Goal: Information Seeking & Learning: Learn about a topic

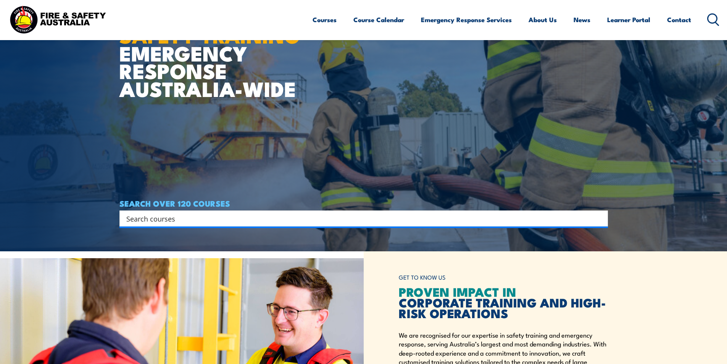
scroll to position [114, 0]
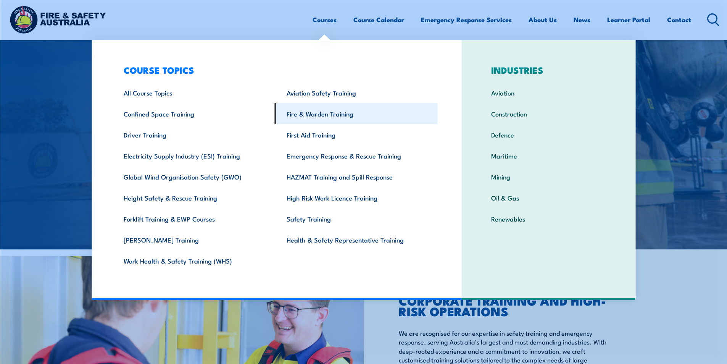
click at [307, 113] on link "Fire & Warden Training" at bounding box center [356, 113] width 163 height 21
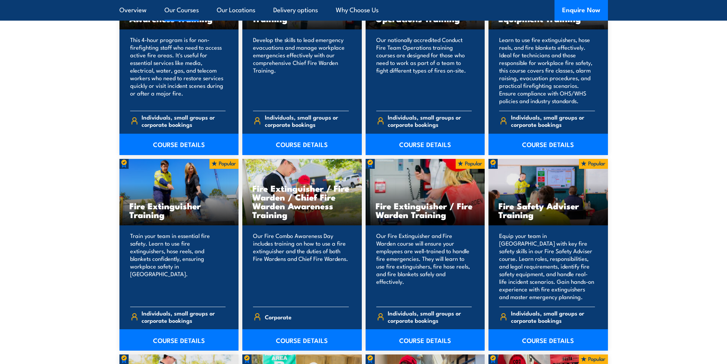
scroll to position [687, 0]
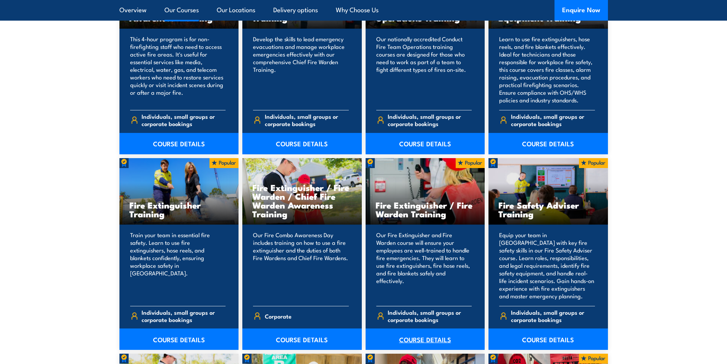
click at [408, 341] on link "COURSE DETAILS" at bounding box center [425, 338] width 119 height 21
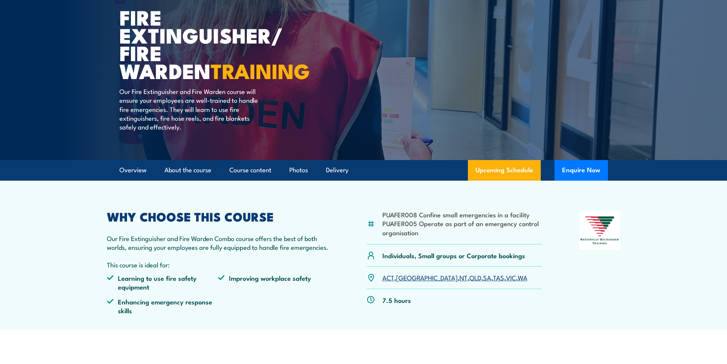
scroll to position [76, 0]
click at [518, 276] on link "WA" at bounding box center [523, 276] width 10 height 9
click at [518, 278] on link "WA" at bounding box center [523, 276] width 10 height 9
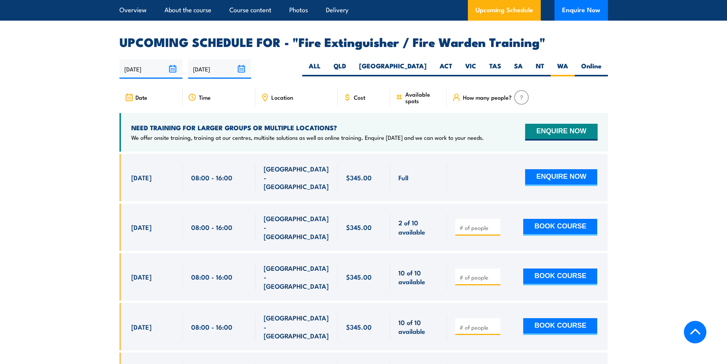
scroll to position [1215, 0]
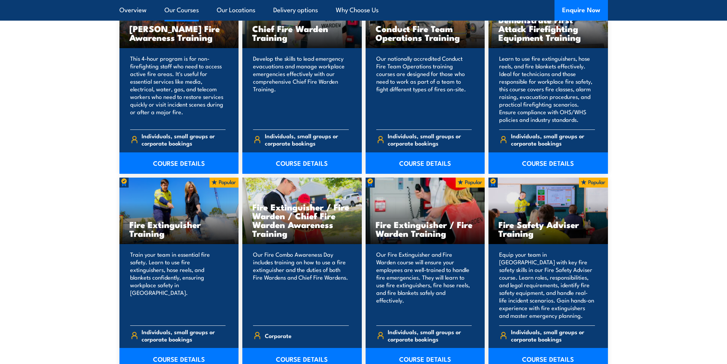
scroll to position [687, 0]
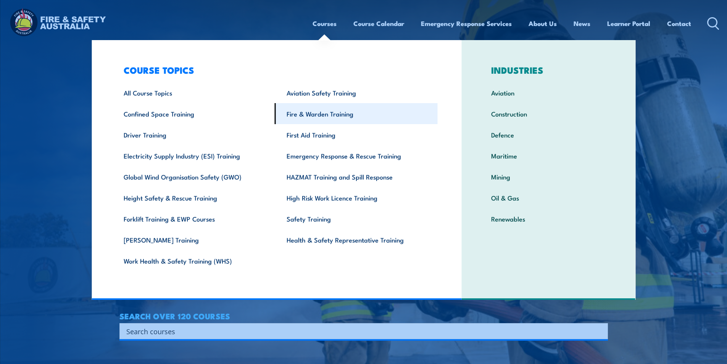
click at [304, 115] on link "Fire & Warden Training" at bounding box center [356, 113] width 163 height 21
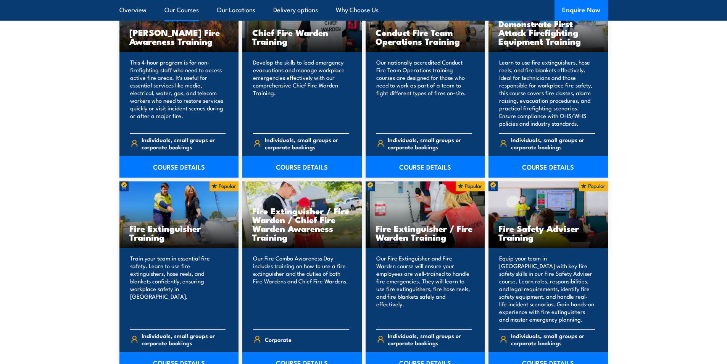
scroll to position [687, 0]
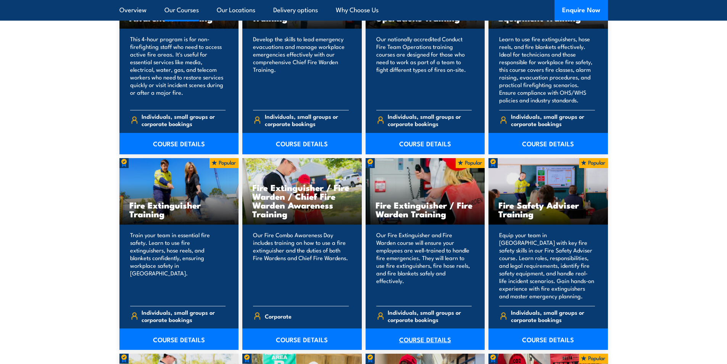
click at [413, 337] on link "COURSE DETAILS" at bounding box center [425, 338] width 119 height 21
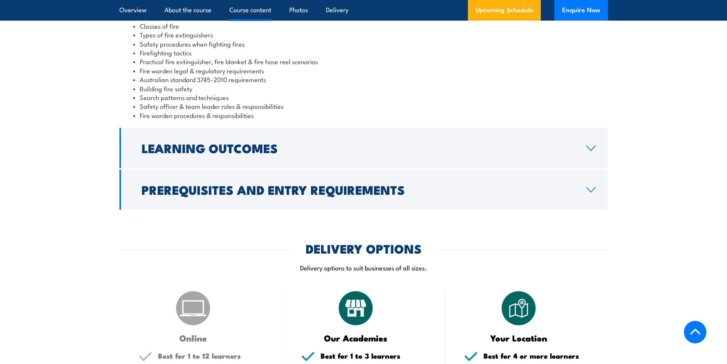
scroll to position [801, 0]
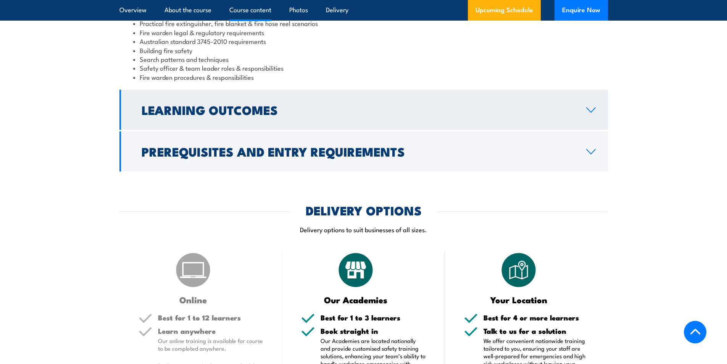
click at [562, 116] on link "Learning Outcomes" at bounding box center [363, 110] width 488 height 40
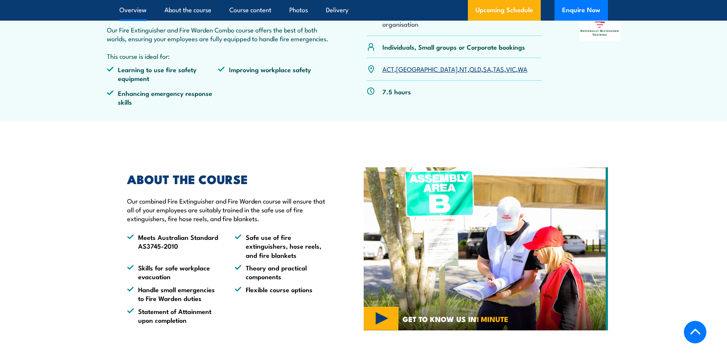
scroll to position [293, 0]
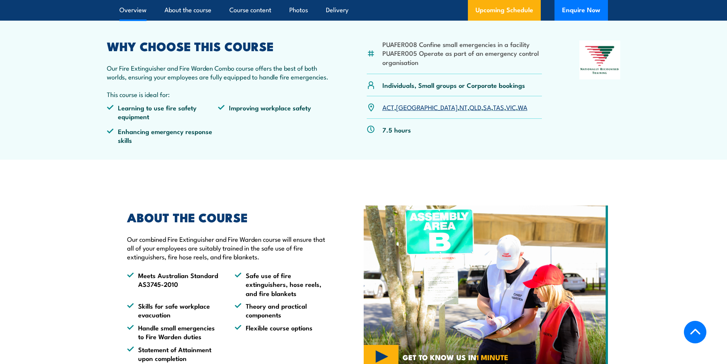
click at [518, 108] on link "WA" at bounding box center [523, 106] width 10 height 9
